Goal: Task Accomplishment & Management: Manage account settings

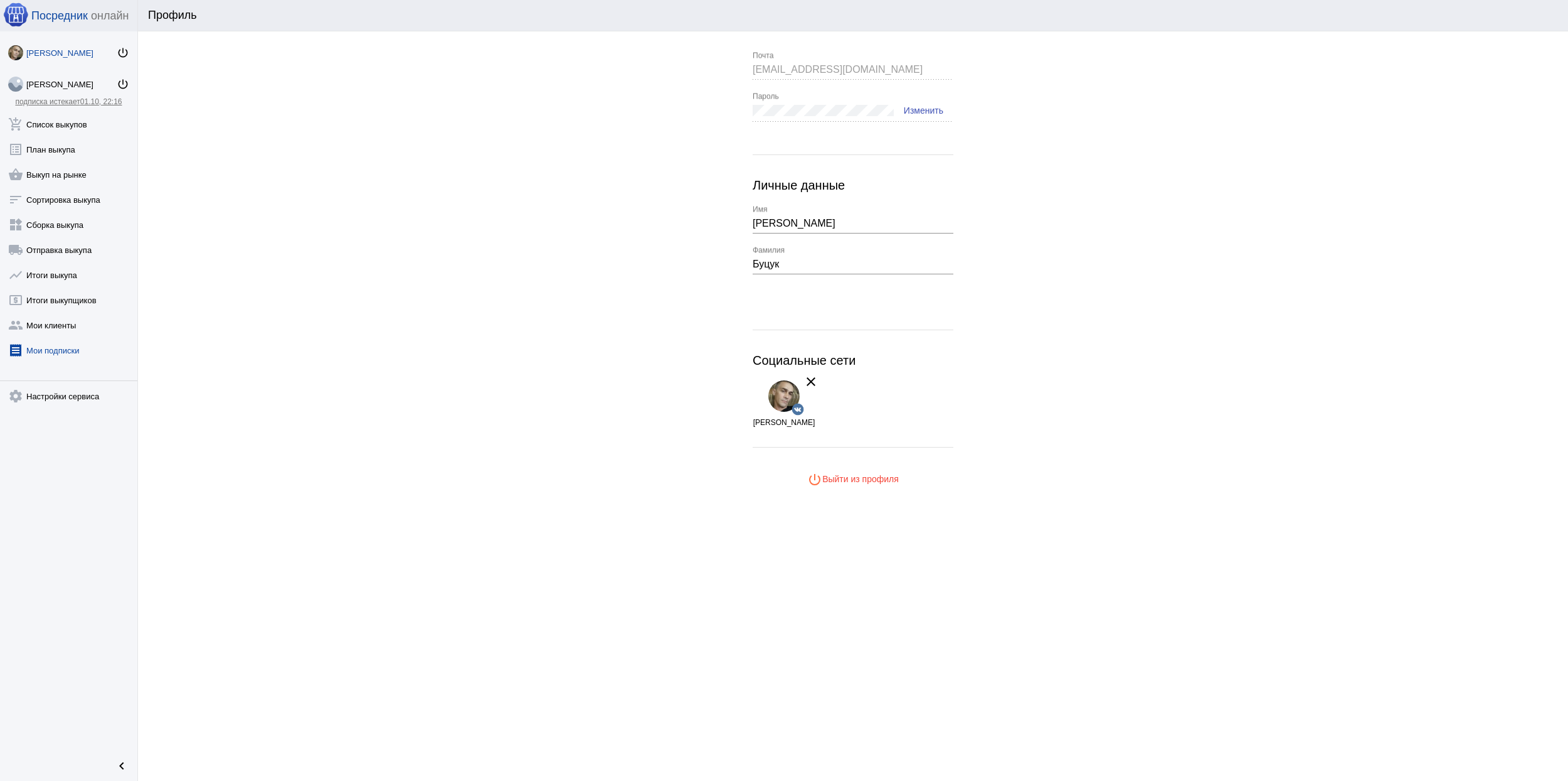
click at [64, 350] on link "receipt [PERSON_NAME] подписки" at bounding box center [68, 348] width 138 height 25
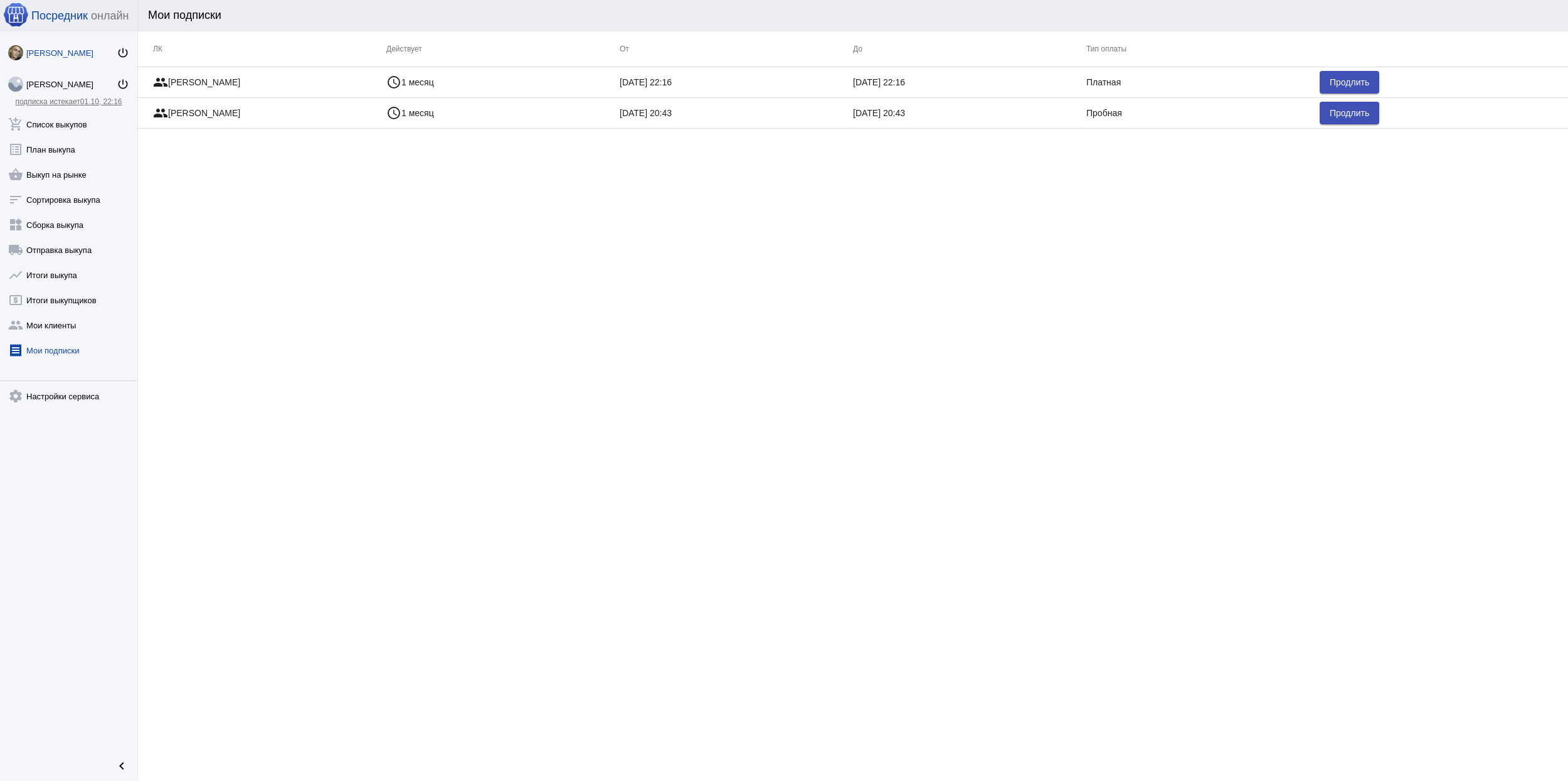
drag, startPoint x: 78, startPoint y: 79, endPoint x: 108, endPoint y: 52, distance: 40.4
click at [116, 51] on mat-icon "power_settings_new" at bounding box center [122, 53] width 13 height 13
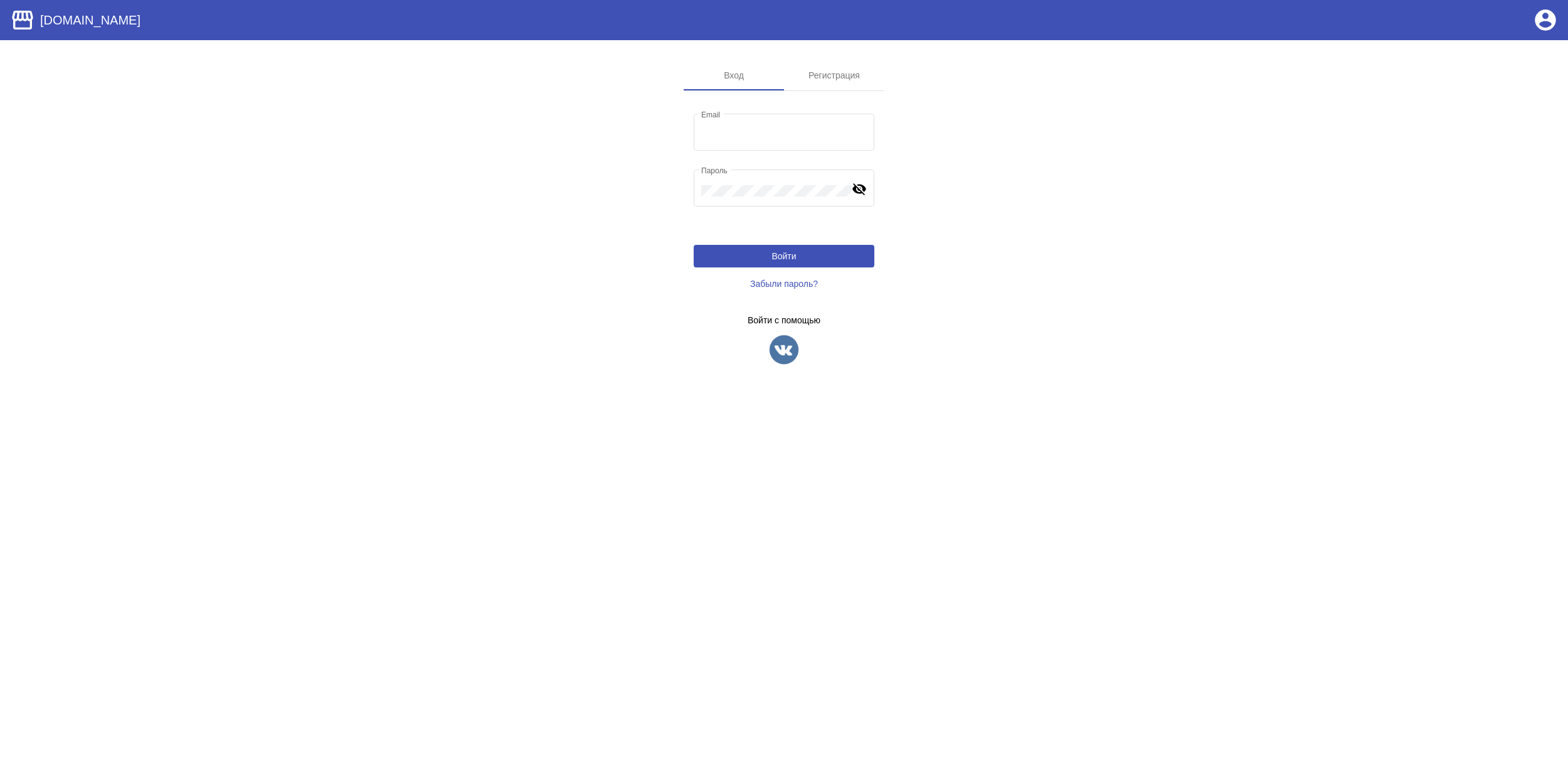
type input "[EMAIL_ADDRESS][DOMAIN_NAME]"
click at [776, 353] on img at bounding box center [784, 350] width 31 height 31
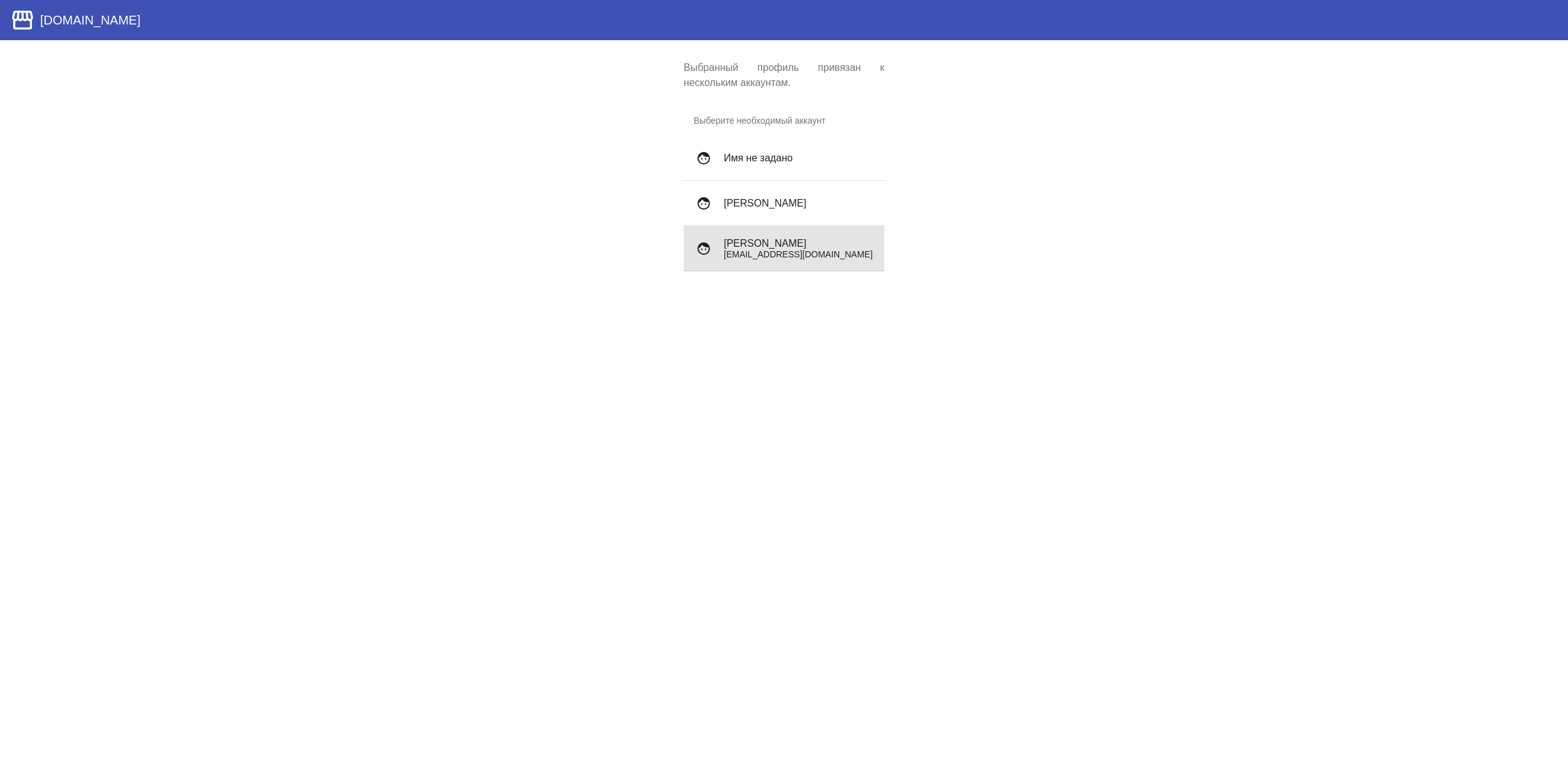
click at [793, 237] on div "face Archibald Wetuicki sadamcheg1996@gmail.com" at bounding box center [784, 248] width 200 height 45
